Goal: Find specific page/section

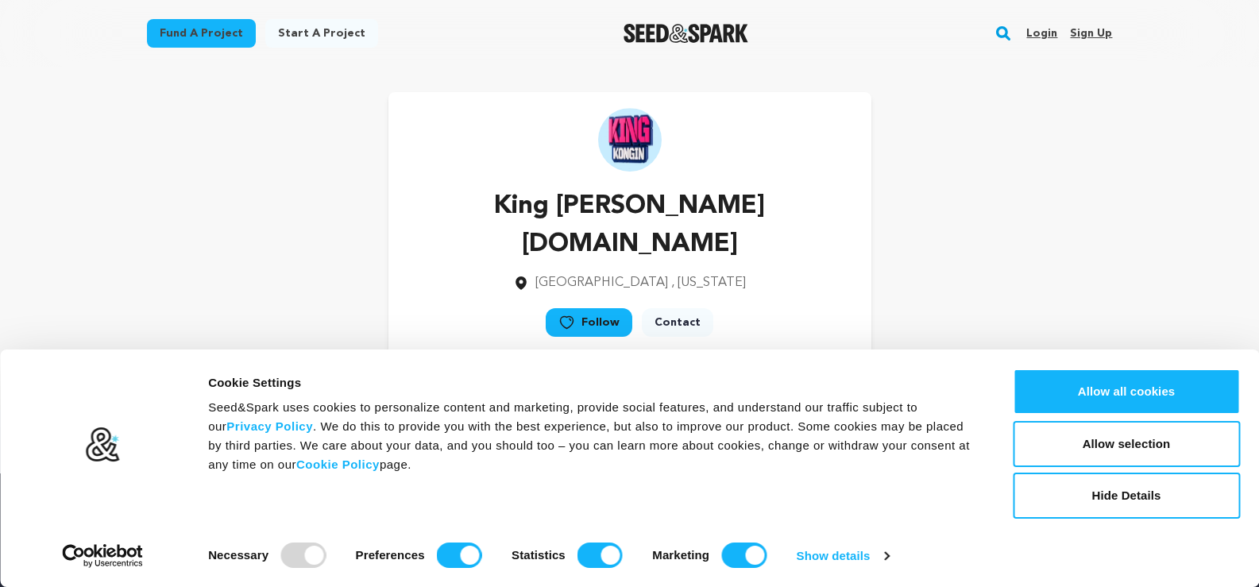
click at [862, 191] on div "King [PERSON_NAME] [DOMAIN_NAME] [GEOGRAPHIC_DATA] , [US_STATE] Follow" at bounding box center [629, 225] width 483 height 267
click at [880, 191] on div "King [PERSON_NAME] [DOMAIN_NAME] [GEOGRAPHIC_DATA] , [US_STATE] Follow" at bounding box center [630, 225] width 966 height 267
click at [783, 203] on p "King [PERSON_NAME] [DOMAIN_NAME]" at bounding box center [630, 225] width 432 height 76
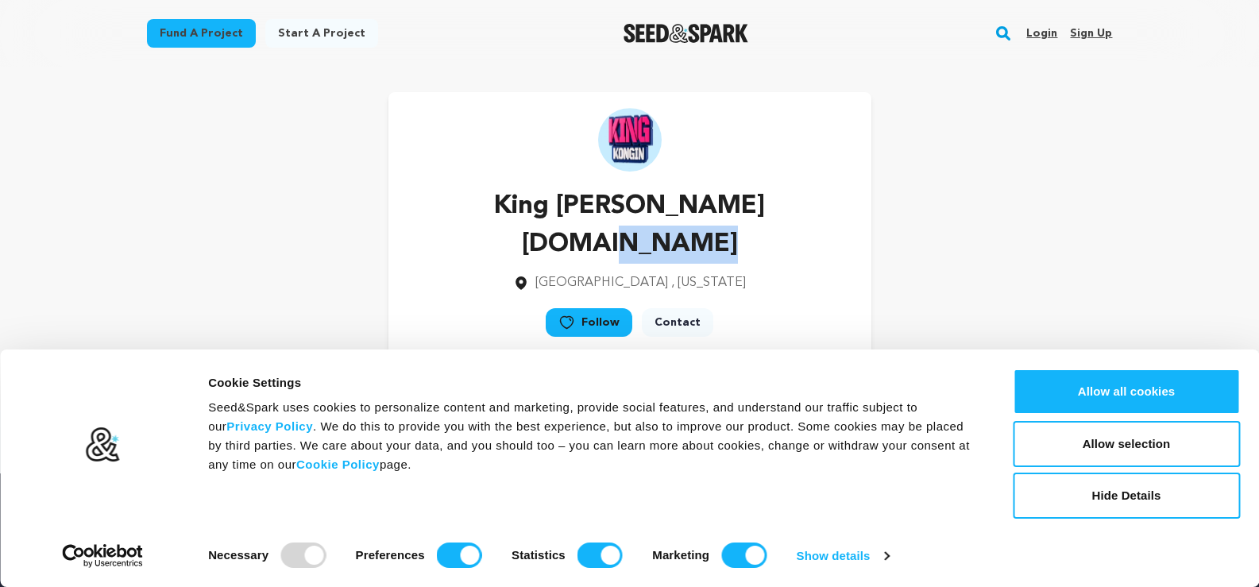
click at [1103, 210] on div "King [PERSON_NAME] [DOMAIN_NAME] [GEOGRAPHIC_DATA] , [US_STATE] Follow" at bounding box center [630, 225] width 966 height 267
click at [1014, 192] on div "King [PERSON_NAME] [DOMAIN_NAME] [GEOGRAPHIC_DATA] , [US_STATE] Follow" at bounding box center [630, 225] width 966 height 267
drag, startPoint x: 1057, startPoint y: 261, endPoint x: 889, endPoint y: 268, distance: 168.5
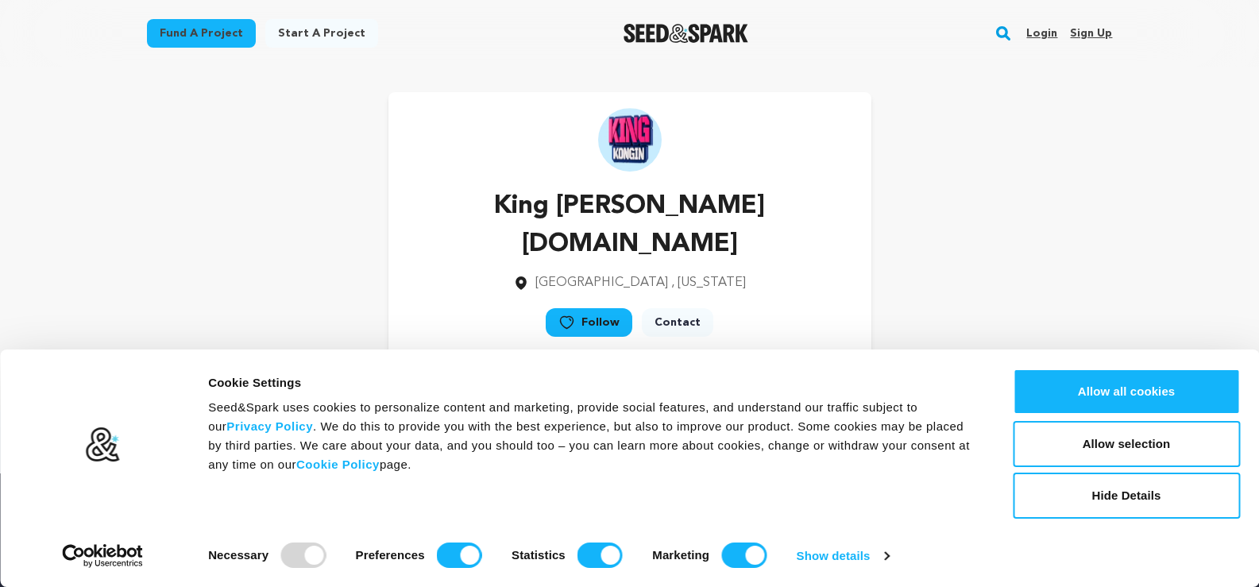
click at [889, 268] on div "King [PERSON_NAME] [DOMAIN_NAME] [GEOGRAPHIC_DATA] , [US_STATE] Follow" at bounding box center [630, 225] width 966 height 267
click at [889, 267] on div "King [PERSON_NAME] [DOMAIN_NAME] [GEOGRAPHIC_DATA] , [US_STATE] Follow" at bounding box center [630, 225] width 966 height 267
drag, startPoint x: 1051, startPoint y: 234, endPoint x: 1017, endPoint y: 283, distance: 59.7
click at [1042, 257] on div "King [PERSON_NAME] [DOMAIN_NAME] [GEOGRAPHIC_DATA] , [US_STATE] Follow" at bounding box center [630, 225] width 966 height 267
click at [934, 354] on div "Consent Details [#IABV2SETTINGS#] About Cookie Settings Seed&Spark uses cookies…" at bounding box center [629, 467] width 1259 height 237
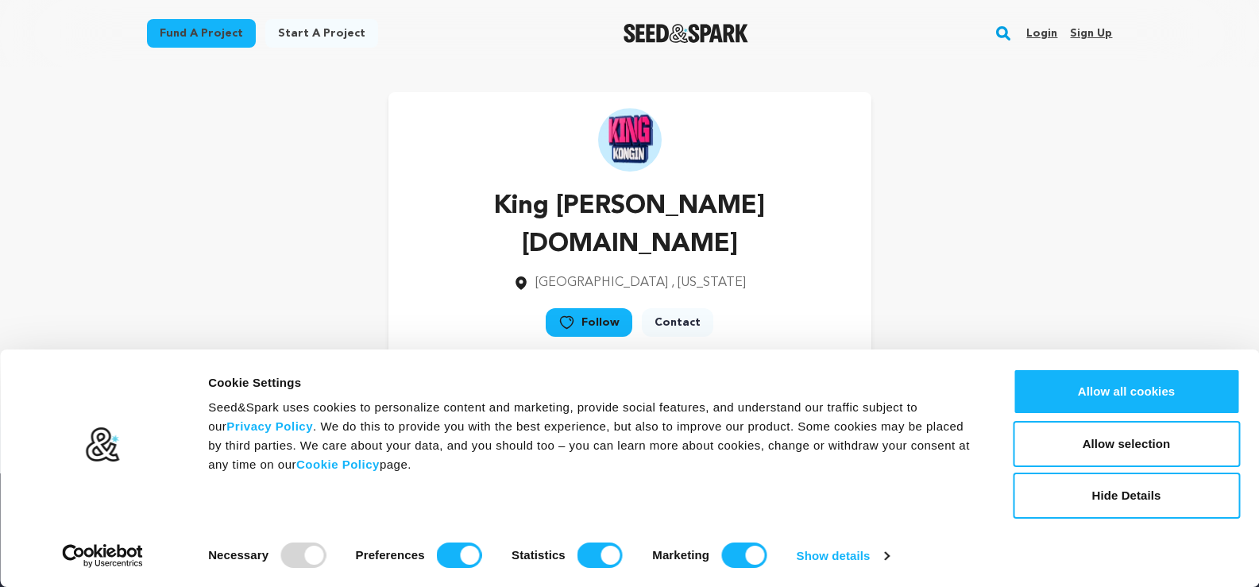
drag, startPoint x: 1038, startPoint y: 247, endPoint x: 925, endPoint y: 376, distance: 171.1
click at [928, 380] on body "Consent Details [#IABV2SETTINGS#] About Cookie Settings Seed&Spark uses cookies…" at bounding box center [629, 440] width 1259 height 881
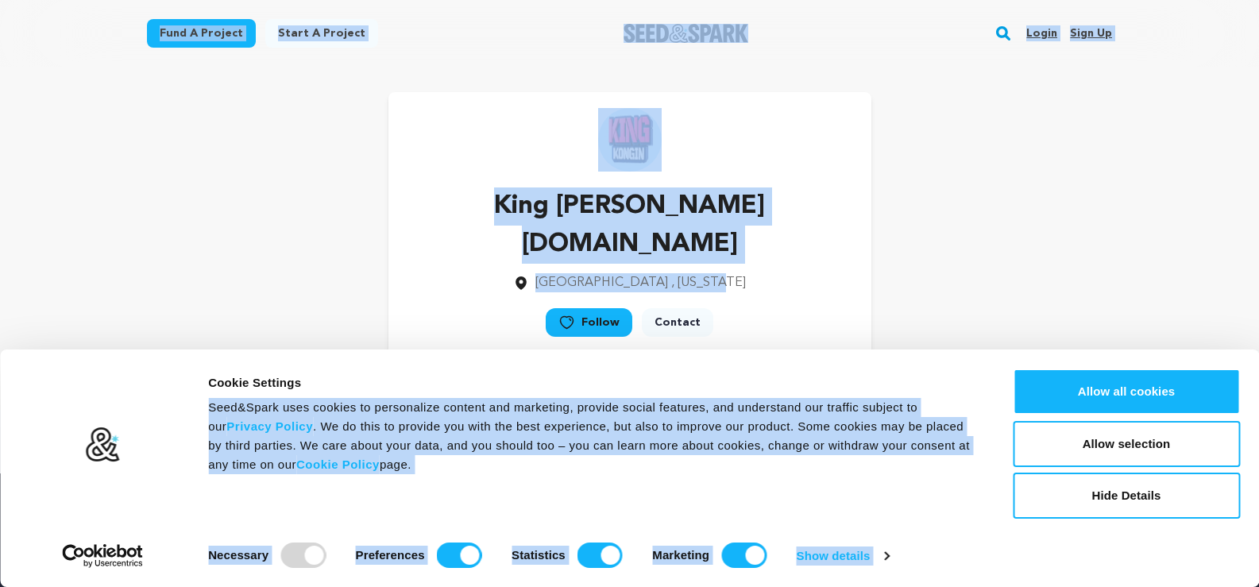
click at [913, 299] on div "King [PERSON_NAME] [DOMAIN_NAME] [GEOGRAPHIC_DATA] , [US_STATE] Follow" at bounding box center [630, 225] width 966 height 267
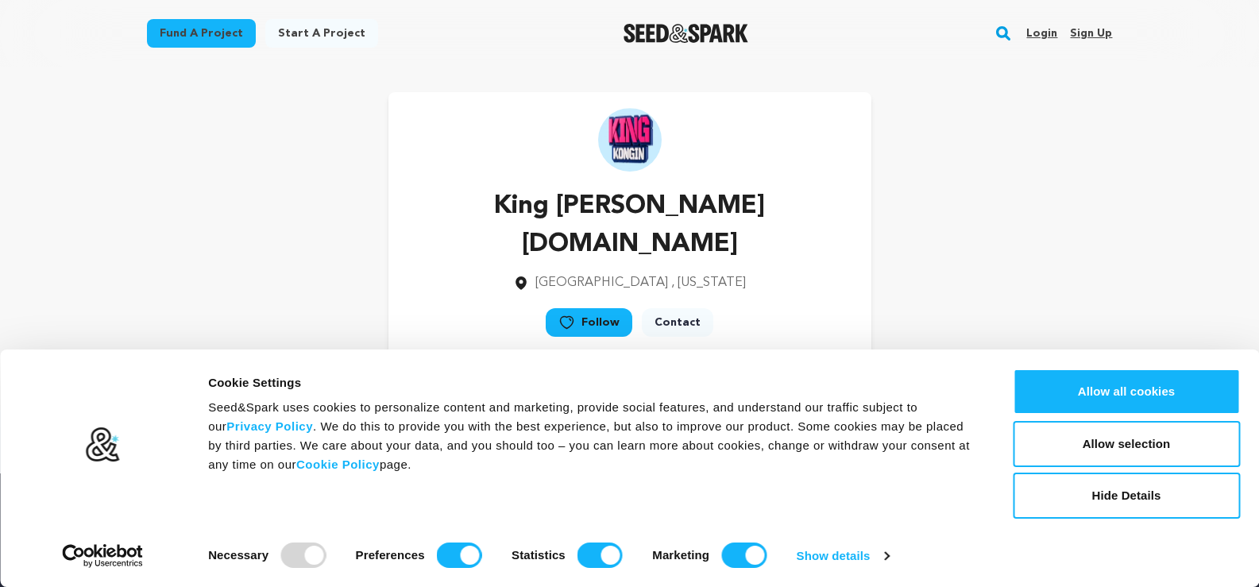
click at [980, 269] on div "King [PERSON_NAME] [DOMAIN_NAME] [GEOGRAPHIC_DATA] , [US_STATE] Follow" at bounding box center [630, 225] width 966 height 267
drag, startPoint x: 954, startPoint y: 135, endPoint x: 999, endPoint y: 230, distance: 105.5
click at [969, 164] on div "King [PERSON_NAME] [DOMAIN_NAME] [GEOGRAPHIC_DATA] , [US_STATE] Follow" at bounding box center [630, 225] width 966 height 267
click at [1024, 335] on div "King [PERSON_NAME] [DOMAIN_NAME] [GEOGRAPHIC_DATA] , [US_STATE] Follow" at bounding box center [630, 226] width 1017 height 318
